Goal: Obtain resource: Download file/media

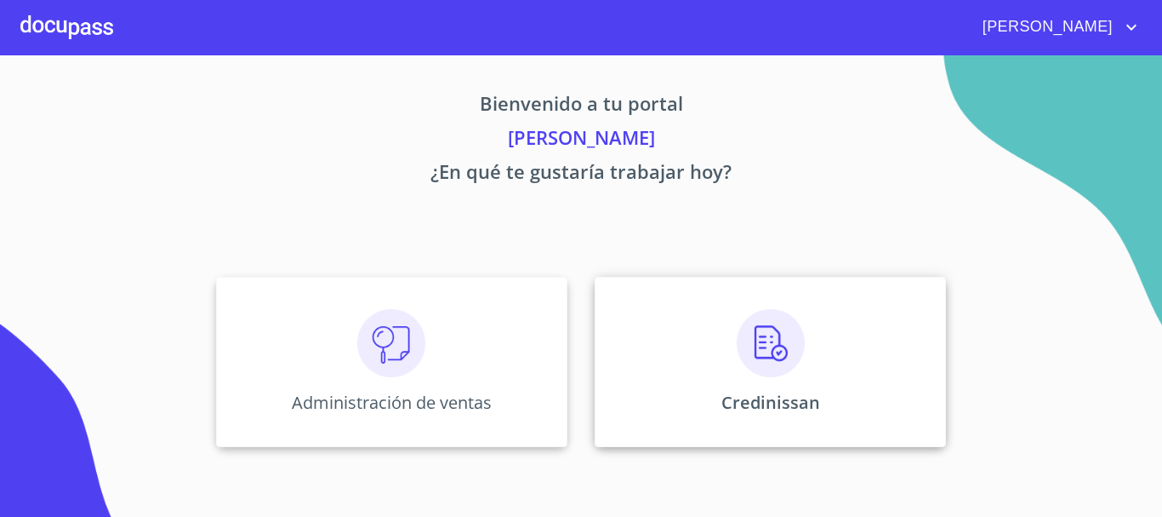
click at [762, 383] on div "Credinissan" at bounding box center [770, 362] width 351 height 170
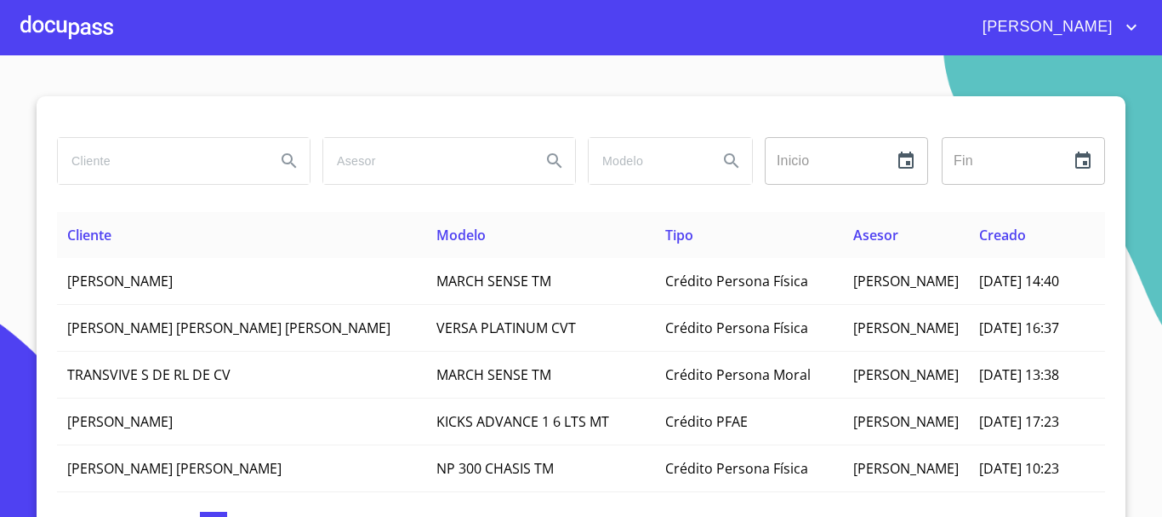
click at [211, 160] on input "search" at bounding box center [160, 161] width 204 height 46
type input "SEMILLAS Y AGROPRODUCTOS"
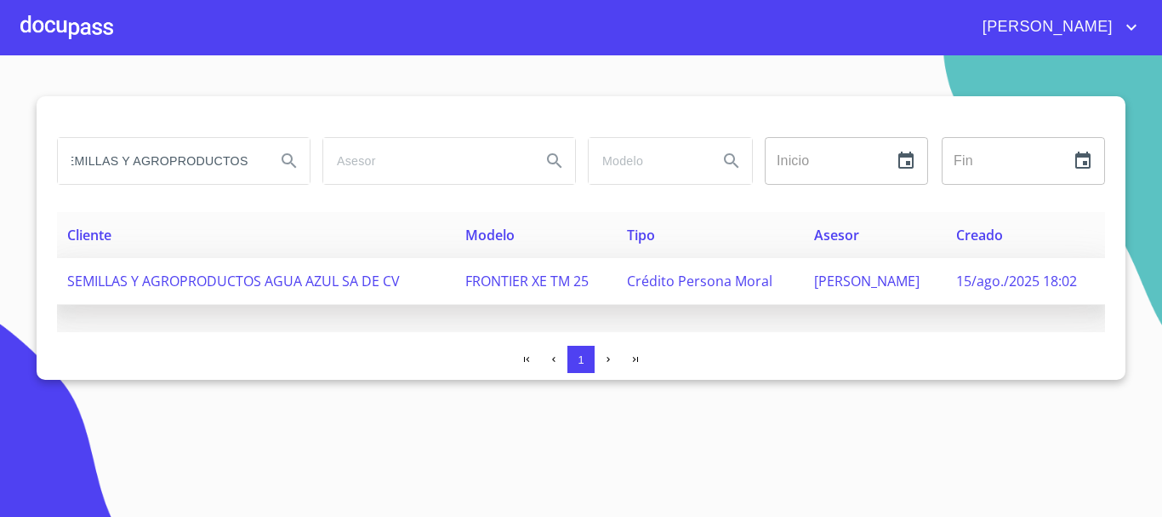
scroll to position [0, 0]
click at [182, 275] on span "SEMILLAS Y AGROPRODUCTOS AGUA AZUL SA DE CV" at bounding box center [233, 280] width 333 height 19
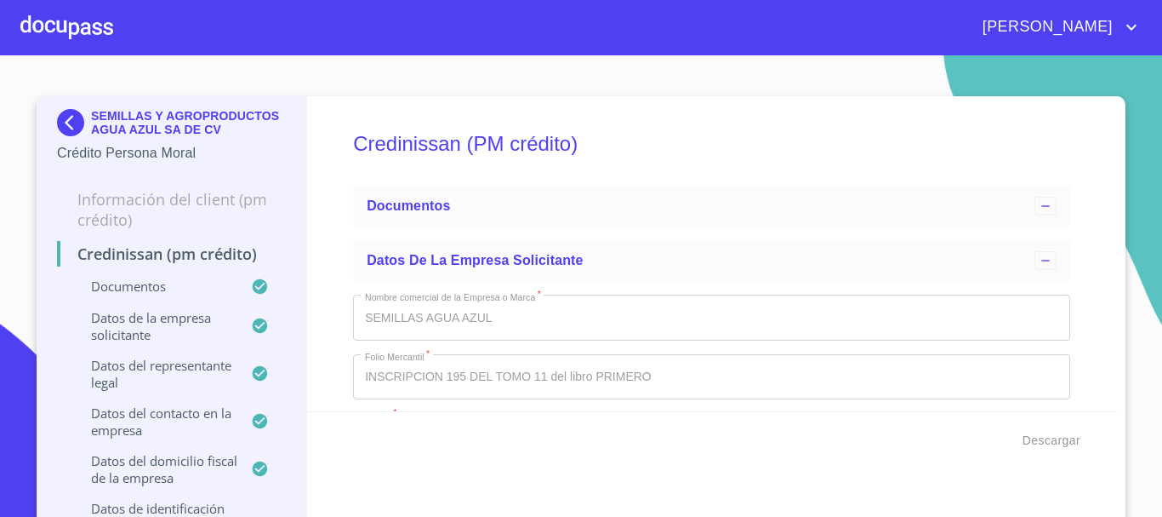
type input "13 de oct. de 1981"
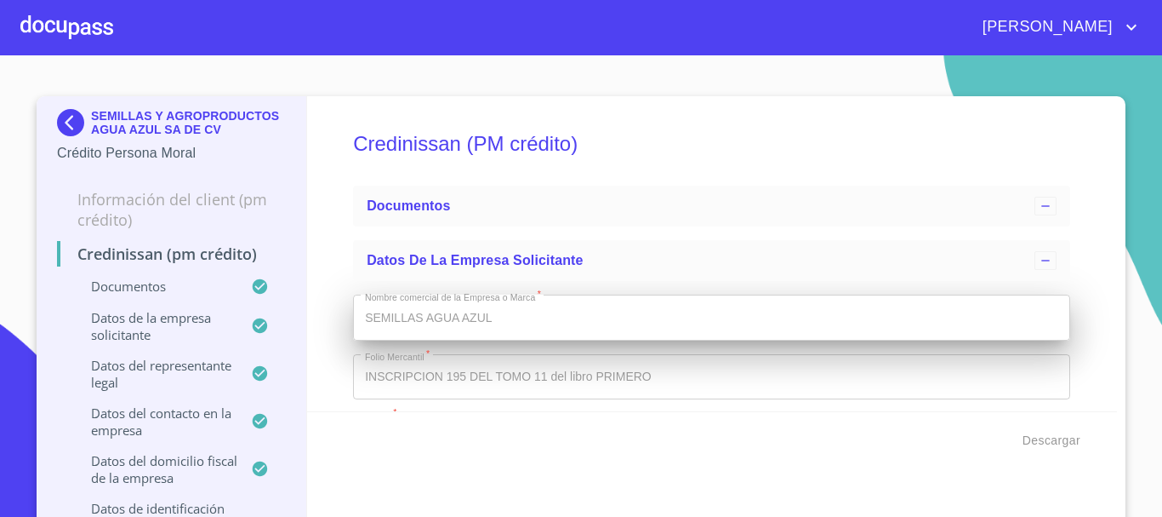
type input "11 de dic. de 1953"
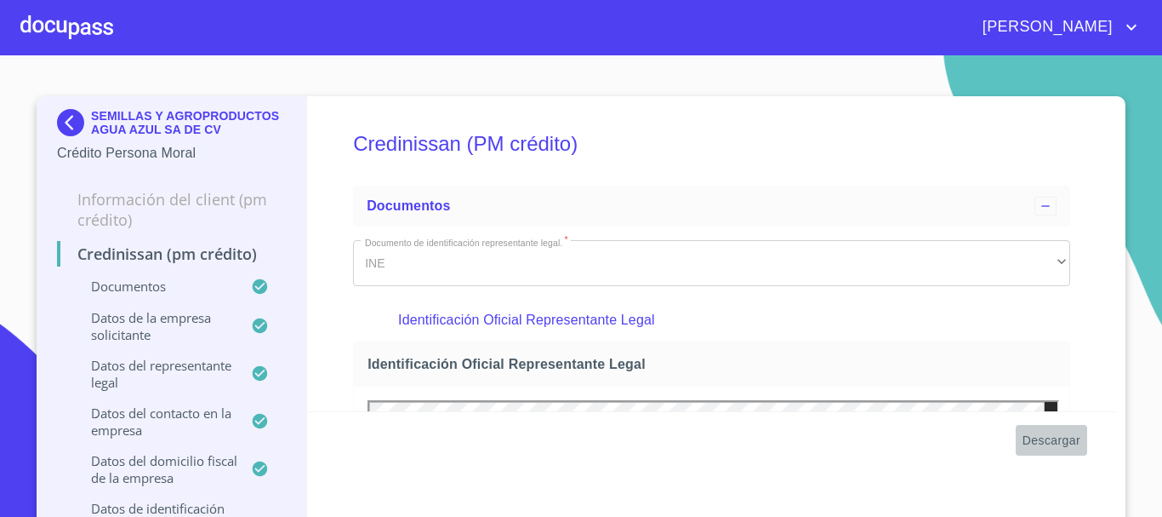
click at [1041, 442] on span "Descargar" at bounding box center [1052, 440] width 58 height 21
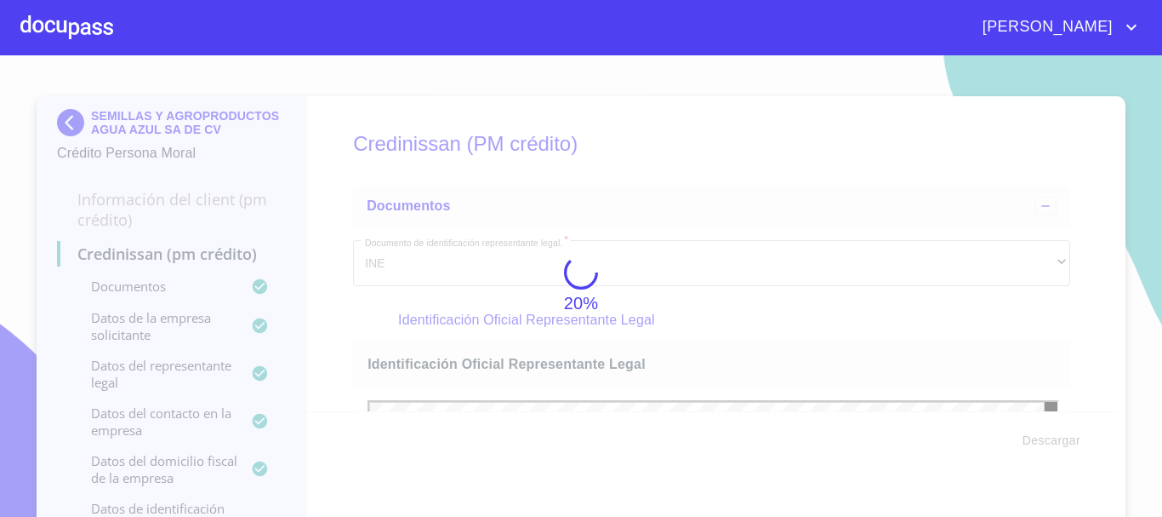
click at [85, 17] on div at bounding box center [66, 27] width 93 height 54
